Goal: Find specific page/section: Find specific page/section

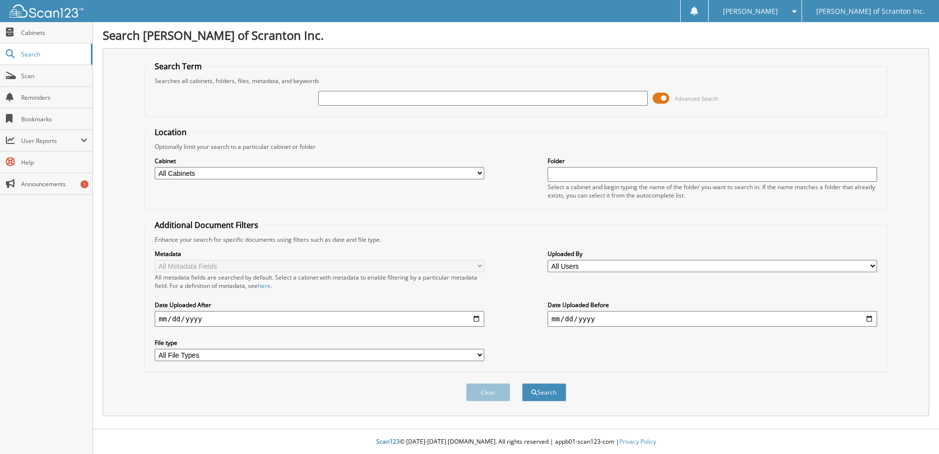
click at [340, 98] on input "text" at bounding box center [482, 98] width 329 height 15
type input "74115"
click at [542, 389] on button "Search" at bounding box center [544, 392] width 44 height 18
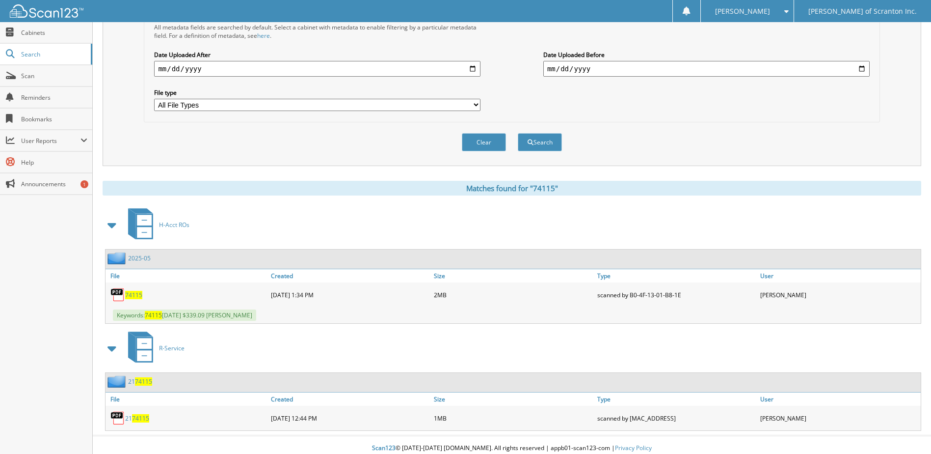
scroll to position [257, 0]
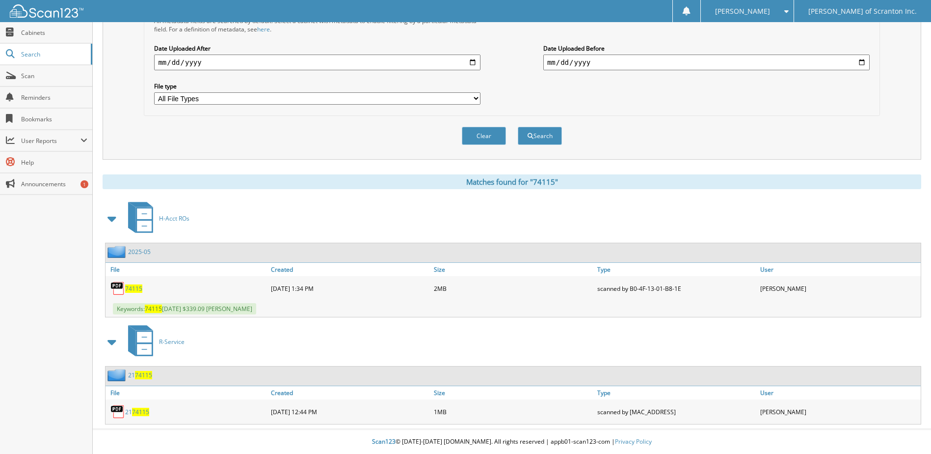
click at [133, 288] on span "74115" at bounding box center [133, 288] width 17 height 8
